Goal: Navigation & Orientation: Find specific page/section

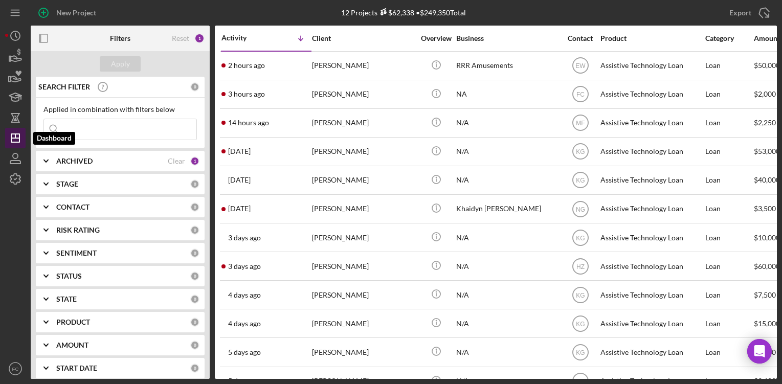
click at [15, 143] on icon "Icon/Dashboard" at bounding box center [16, 138] width 26 height 26
click at [18, 36] on icon "Icon/History" at bounding box center [16, 36] width 26 height 26
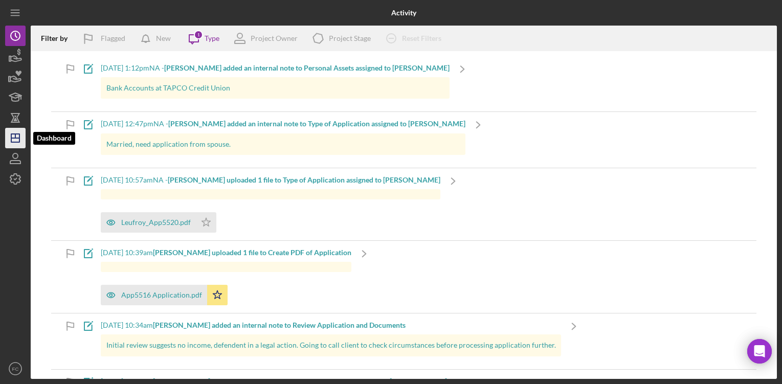
click at [20, 135] on icon "Icon/Dashboard" at bounding box center [16, 138] width 26 height 26
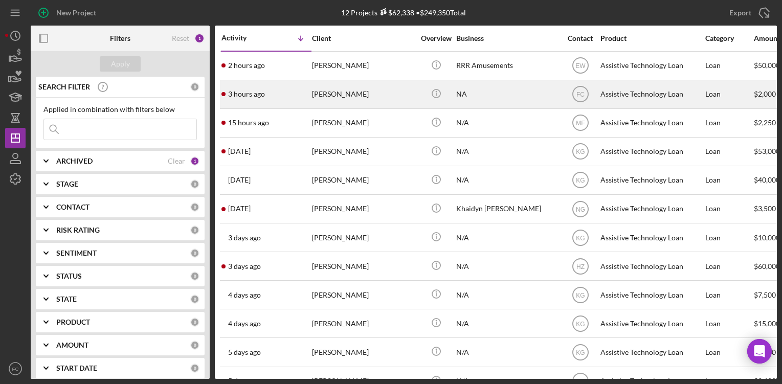
click at [336, 94] on div "[PERSON_NAME]" at bounding box center [363, 94] width 102 height 27
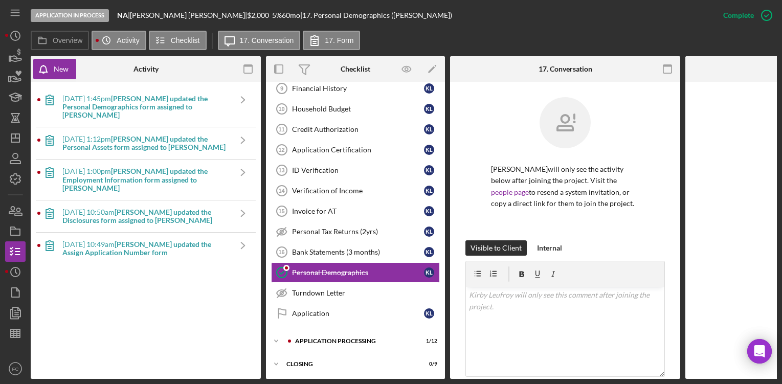
scroll to position [237, 0]
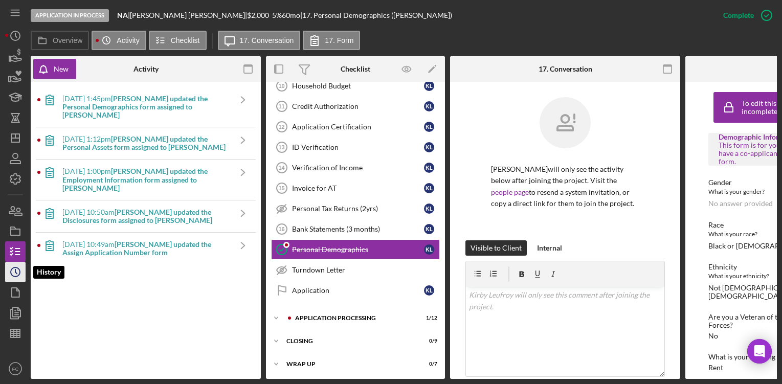
click at [17, 278] on icon "Icon/History" at bounding box center [16, 272] width 26 height 26
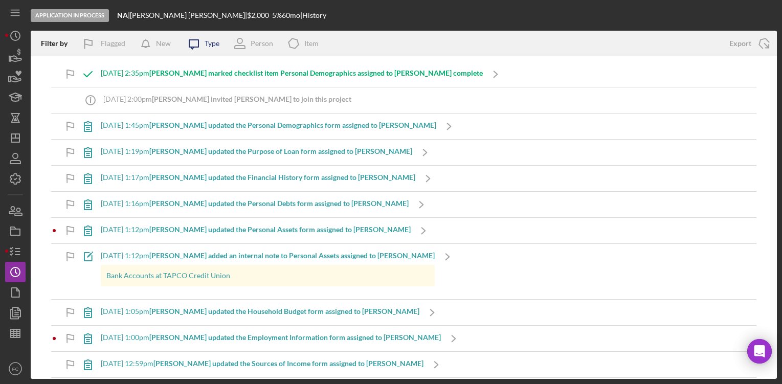
click at [202, 46] on icon "Icon/Message" at bounding box center [194, 44] width 26 height 26
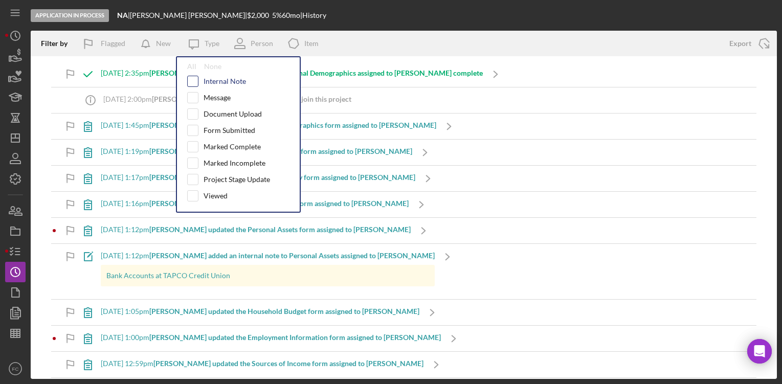
click at [192, 83] on input "checkbox" at bounding box center [193, 81] width 10 height 10
checkbox input "true"
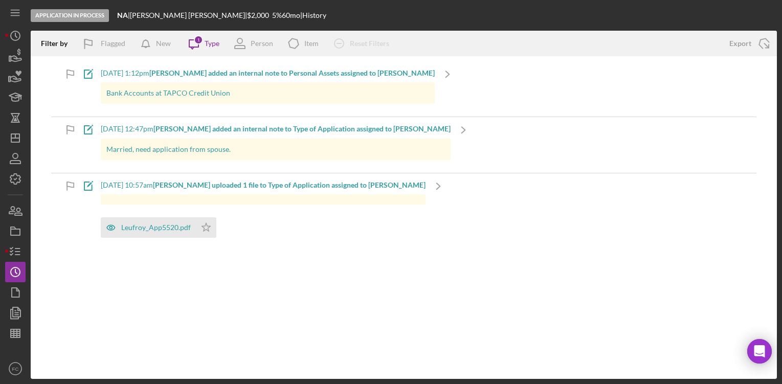
click at [271, 279] on div "Filter by Flagged New Icon/Message 1 Type Person Icon/Product Item Icon/Clear A…" at bounding box center [404, 205] width 746 height 348
click at [203, 46] on icon "Icon/Message" at bounding box center [194, 44] width 26 height 26
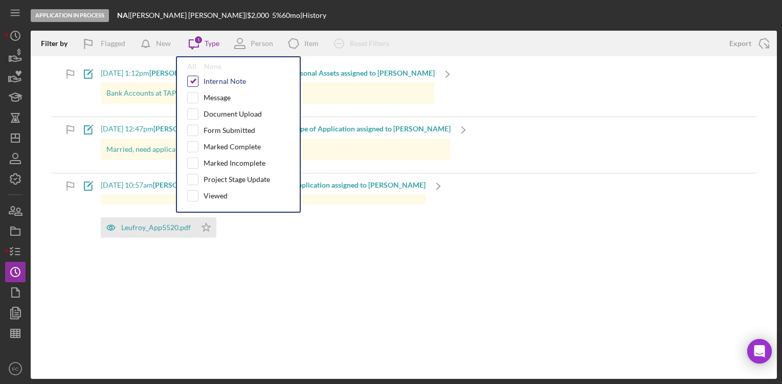
click at [193, 82] on input "checkbox" at bounding box center [193, 81] width 10 height 10
checkbox input "false"
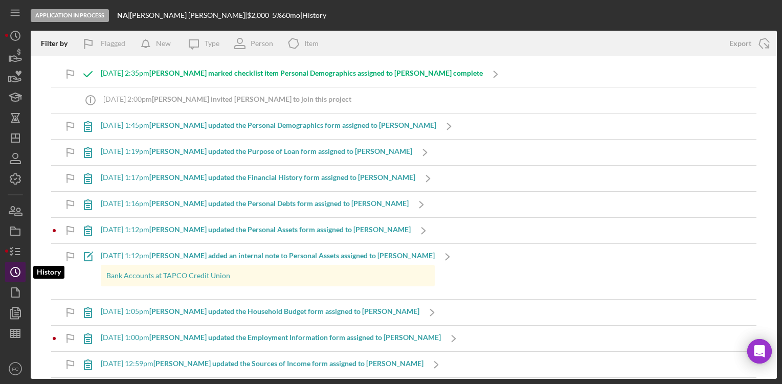
click at [17, 275] on icon "Icon/History" at bounding box center [16, 272] width 26 height 26
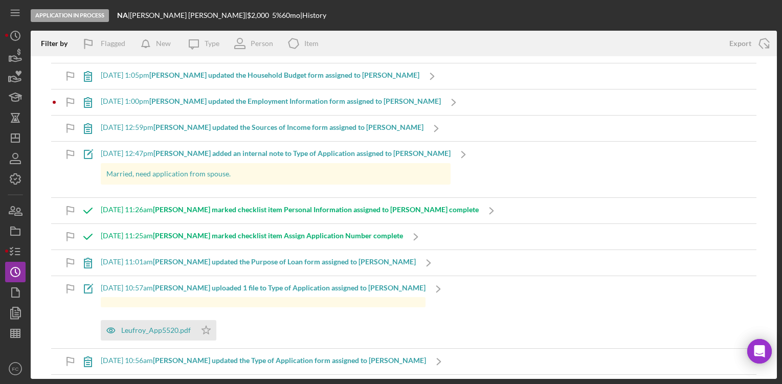
scroll to position [393, 0]
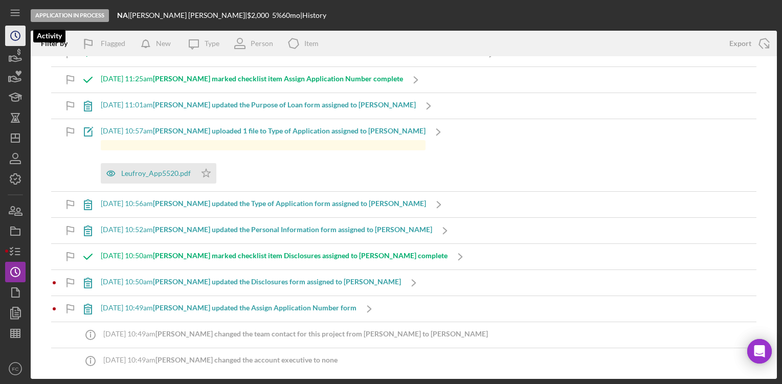
click at [12, 32] on circle "button" at bounding box center [15, 35] width 9 height 9
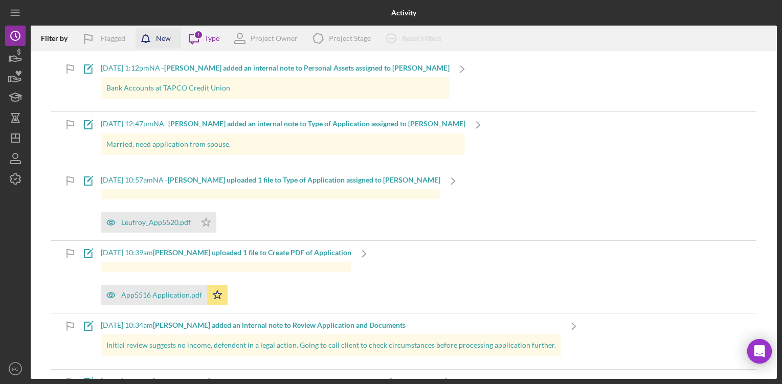
click at [166, 38] on div "New" at bounding box center [163, 38] width 15 height 20
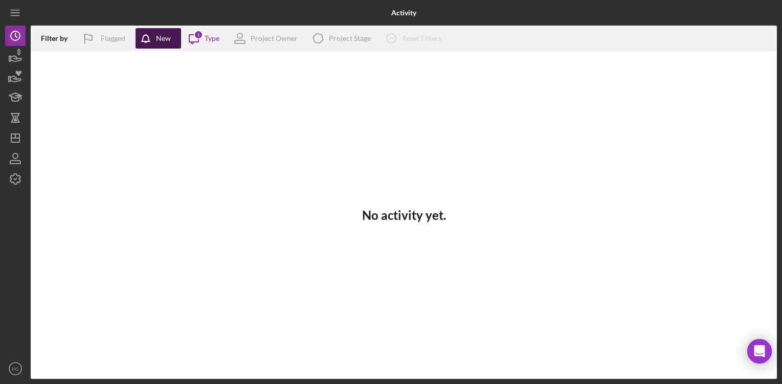
click at [166, 38] on div "New" at bounding box center [163, 38] width 15 height 20
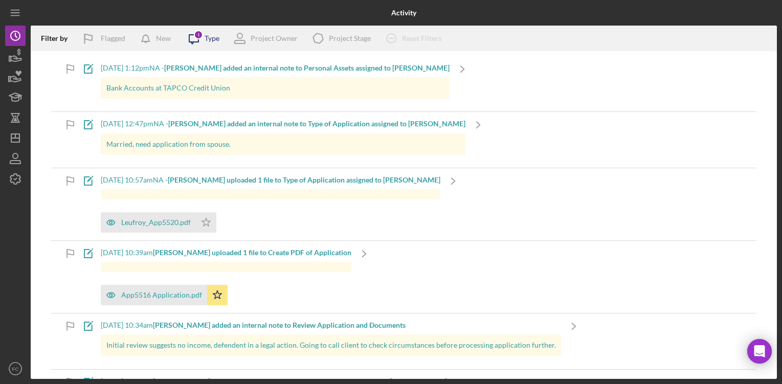
click at [192, 38] on icon "Icon/Message" at bounding box center [194, 39] width 26 height 26
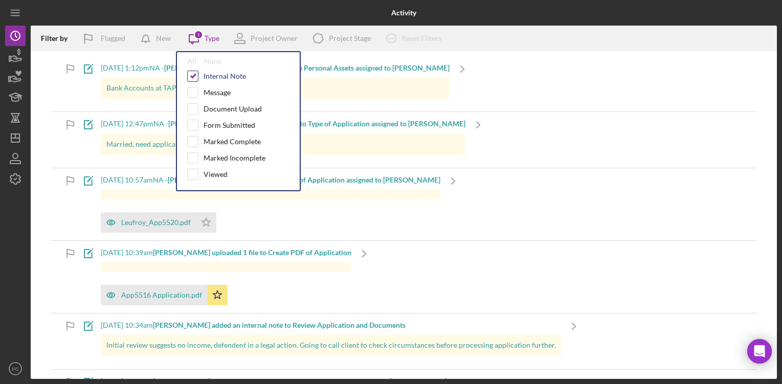
click at [194, 75] on input "checkbox" at bounding box center [193, 76] width 10 height 10
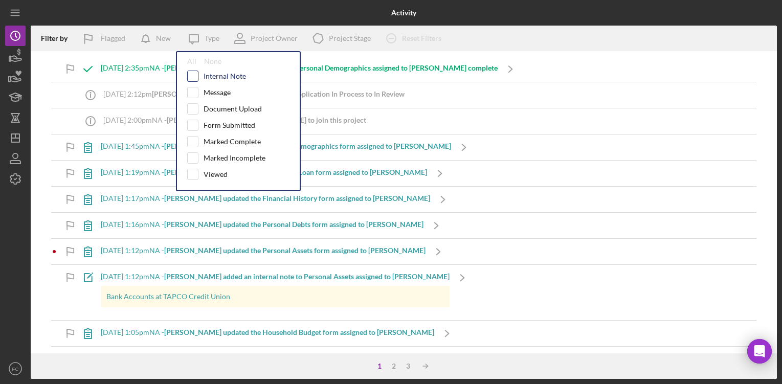
click at [193, 74] on input "checkbox" at bounding box center [193, 76] width 10 height 10
checkbox input "true"
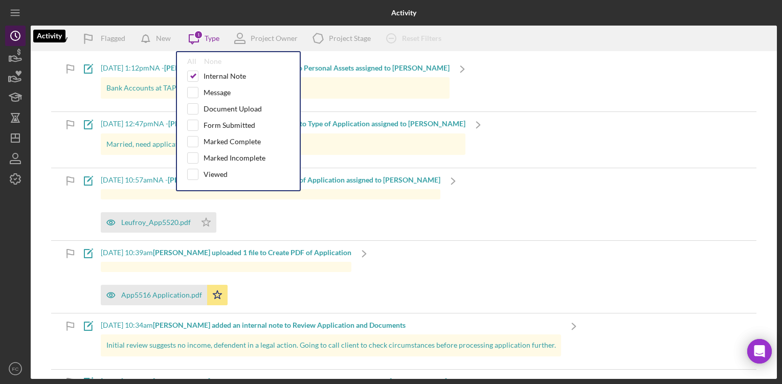
click at [20, 39] on icon "Icon/History" at bounding box center [16, 36] width 26 height 26
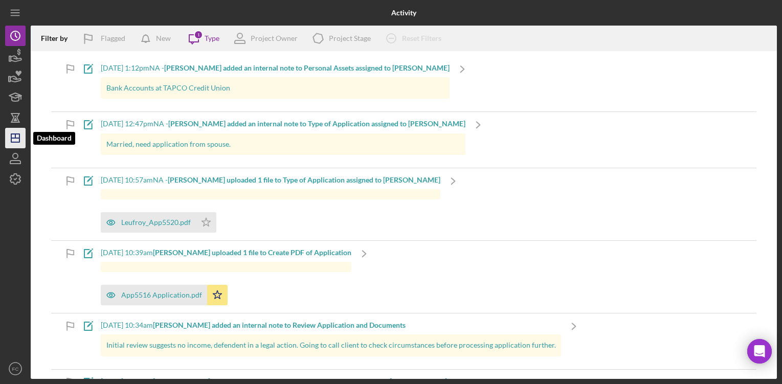
click at [16, 136] on icon "Icon/Dashboard" at bounding box center [16, 138] width 26 height 26
